Goal: Task Accomplishment & Management: Use online tool/utility

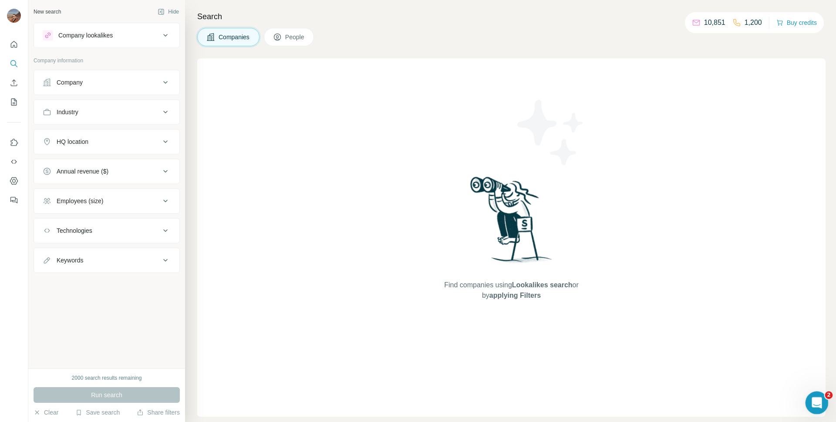
click at [814, 400] on icon "Open Intercom Messenger" at bounding box center [816, 401] width 14 height 14
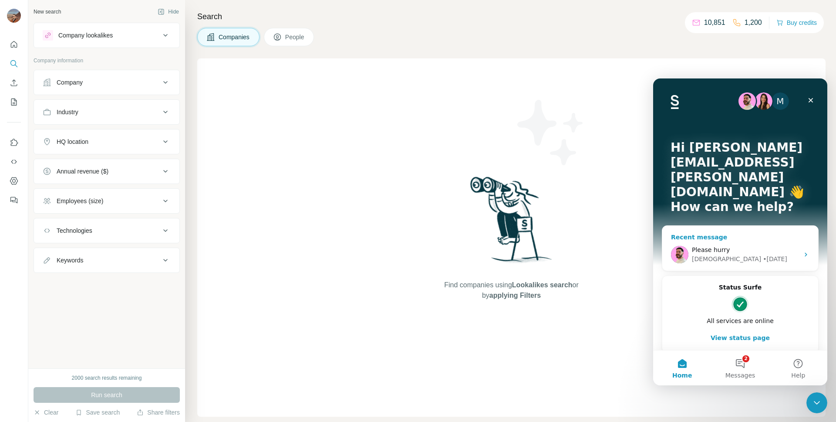
click at [766, 254] on div "Christian • 3d ago" at bounding box center [745, 258] width 107 height 9
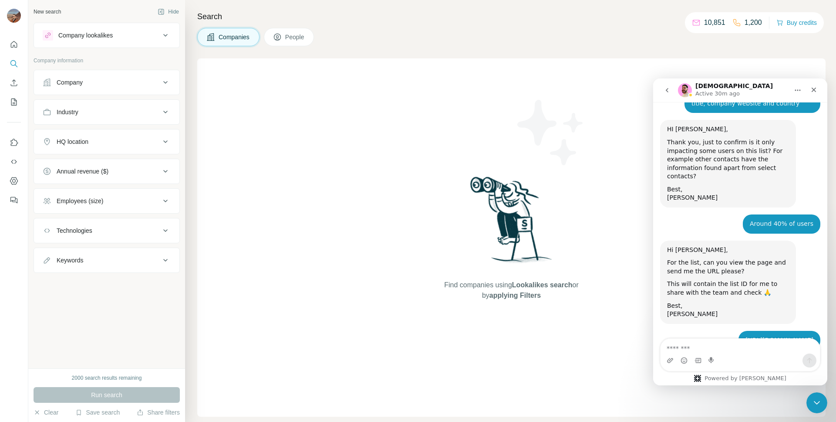
scroll to position [2765, 0]
click at [723, 358] on div "Intercom messenger" at bounding box center [740, 360] width 159 height 14
click at [708, 348] on textarea "Message…" at bounding box center [740, 345] width 159 height 15
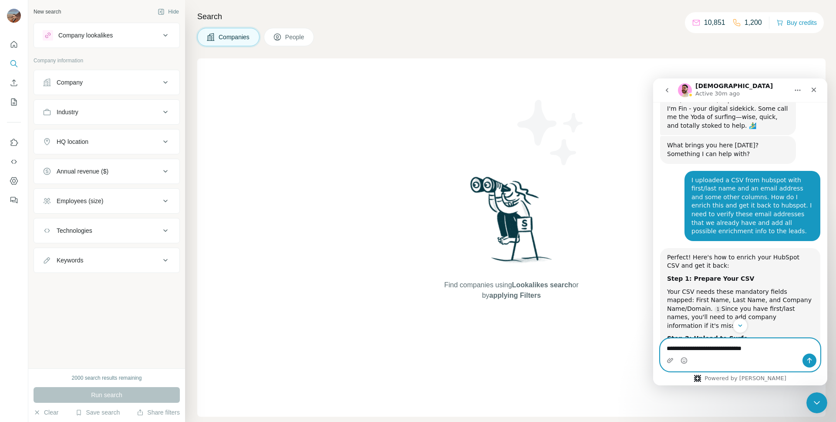
scroll to position [0, 0]
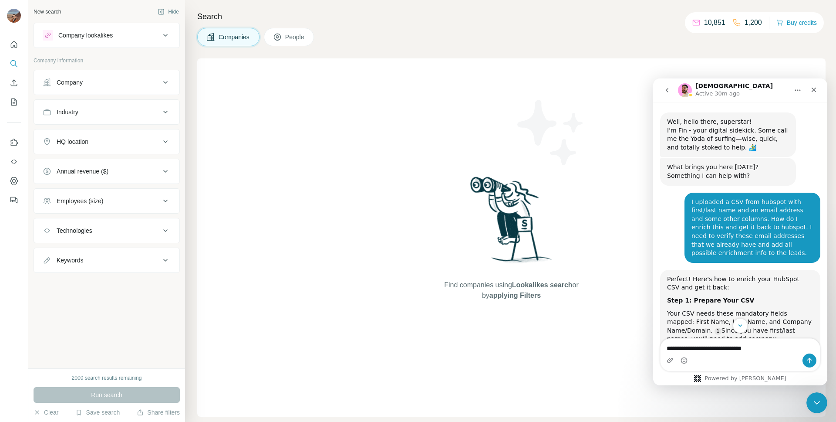
click at [730, 230] on div "I uploaded a CSV from hubspot with first/last name and an email address and som…" at bounding box center [753, 228] width 122 height 60
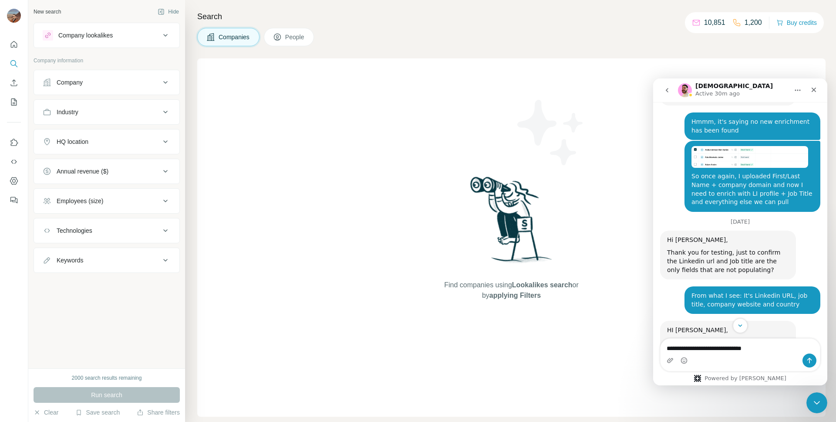
scroll to position [2765, 0]
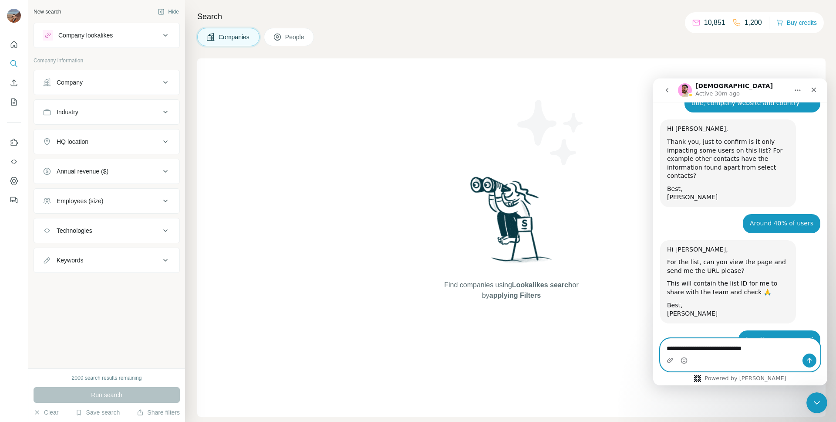
click at [781, 345] on textarea "**********" at bounding box center [740, 345] width 159 height 15
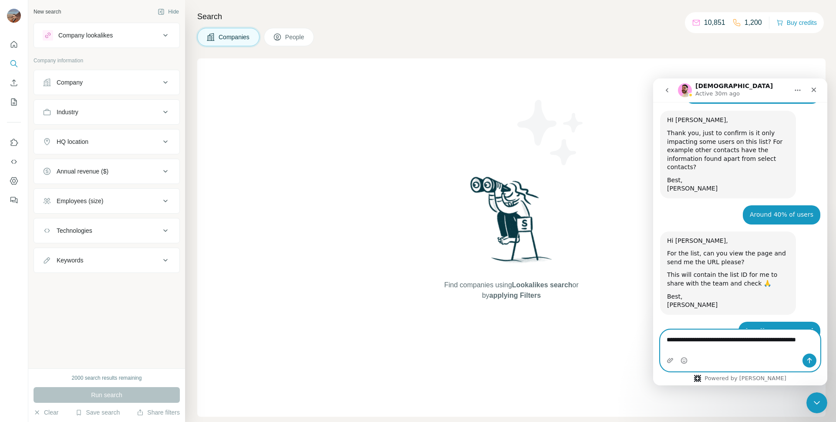
type textarea "**********"
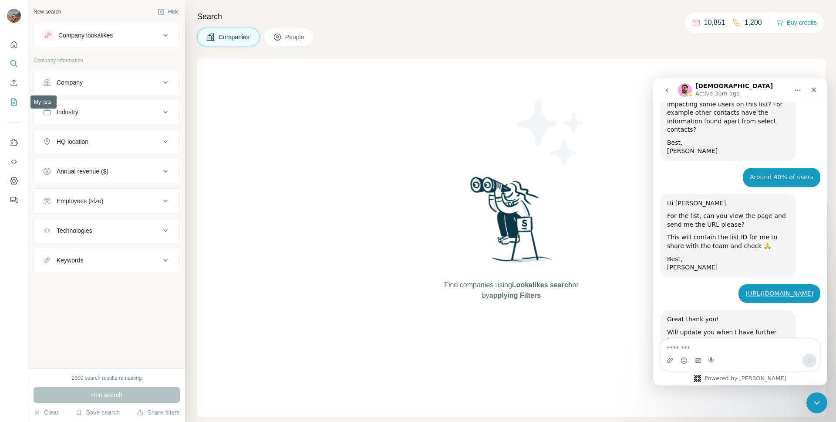
click at [15, 101] on icon "My lists" at bounding box center [14, 102] width 9 height 9
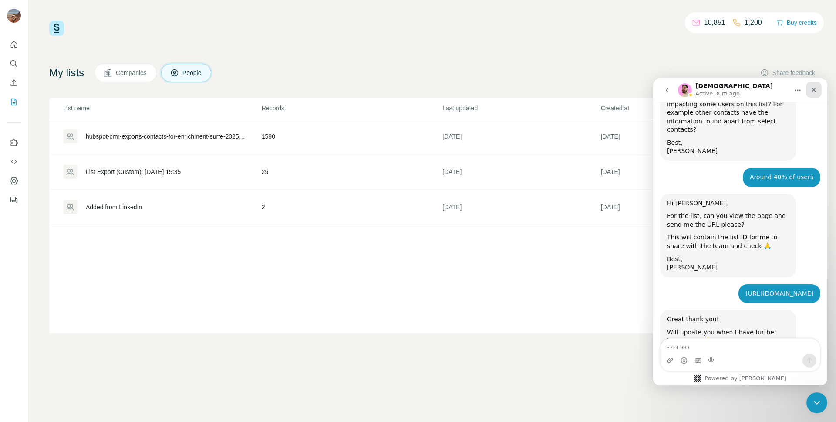
click at [816, 93] on icon "Close" at bounding box center [814, 89] width 7 height 7
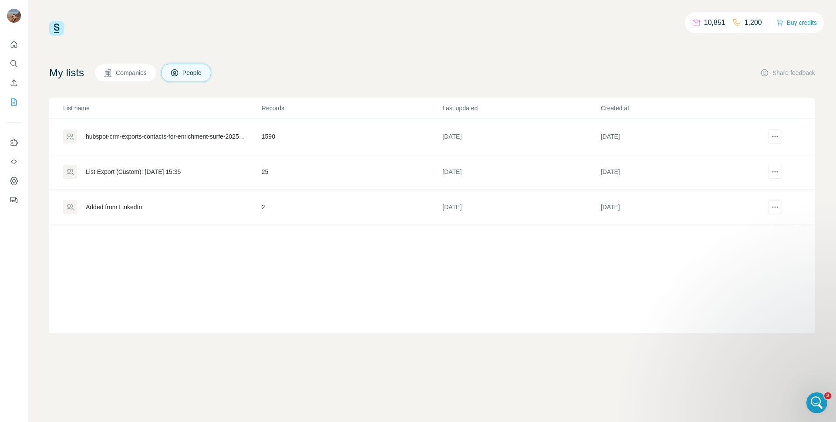
scroll to position [2811, 0]
click at [258, 137] on div "hubspot-crm-exports-contacts-for-enrichment-surfe-2025-09-18-1" at bounding box center [162, 136] width 198 height 14
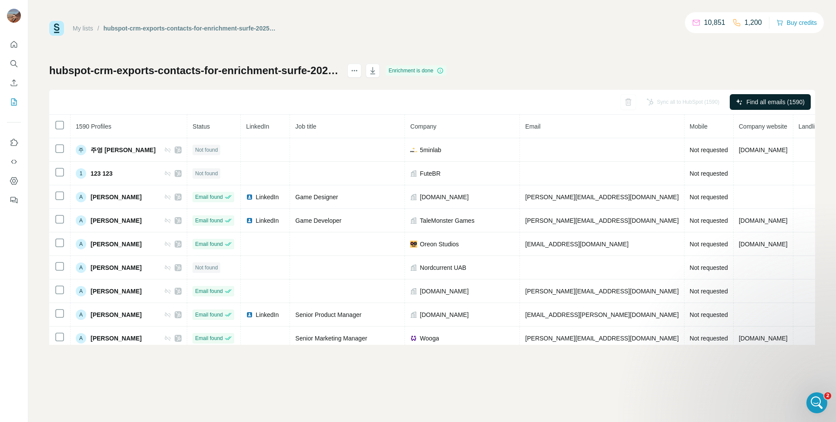
click at [767, 97] on button "Find all emails (1590)" at bounding box center [770, 102] width 81 height 16
click at [786, 103] on span "Running" at bounding box center [793, 102] width 23 height 9
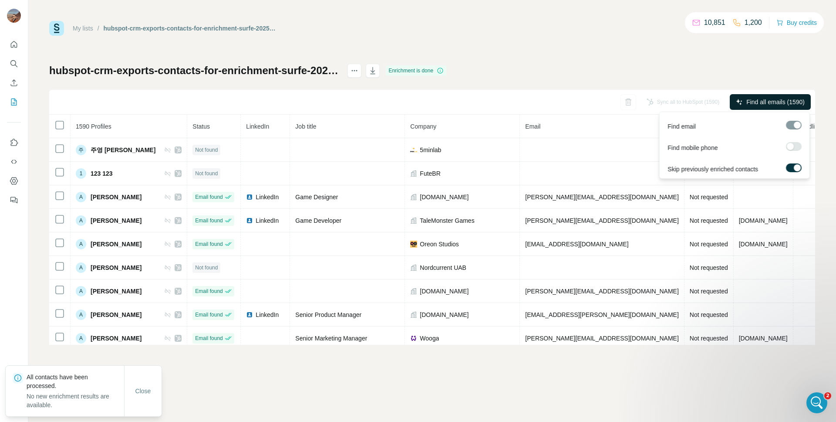
click at [778, 101] on span "Find all emails (1590)" at bounding box center [776, 102] width 58 height 9
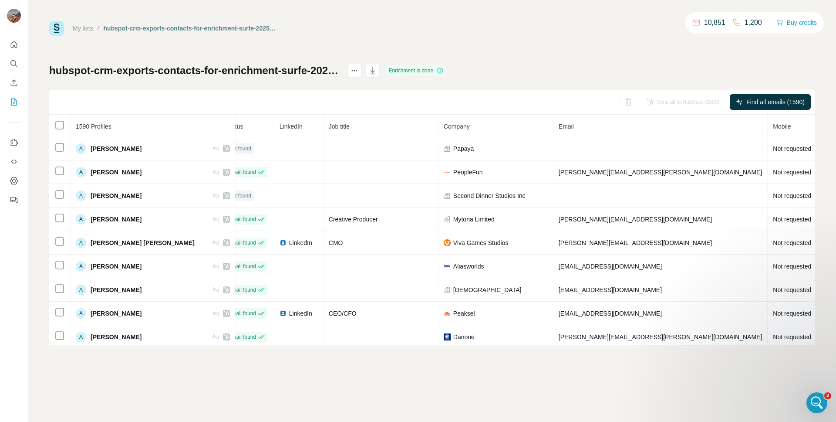
scroll to position [734, 15]
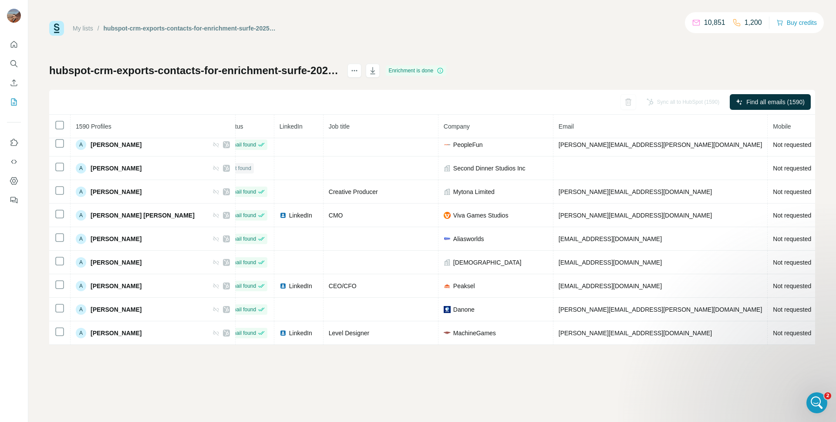
click at [323, 85] on div "hubspot-crm-exports-contacts-for-enrichment-surfe-2025-09-18-1 Enrichment is do…" at bounding box center [432, 204] width 766 height 281
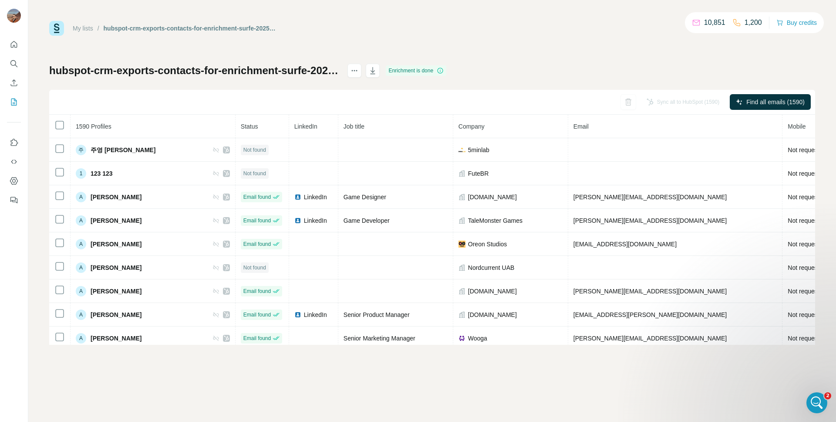
scroll to position [0, 1]
click at [377, 73] on icon "button" at bounding box center [372, 70] width 9 height 9
